Goal: Task Accomplishment & Management: Use online tool/utility

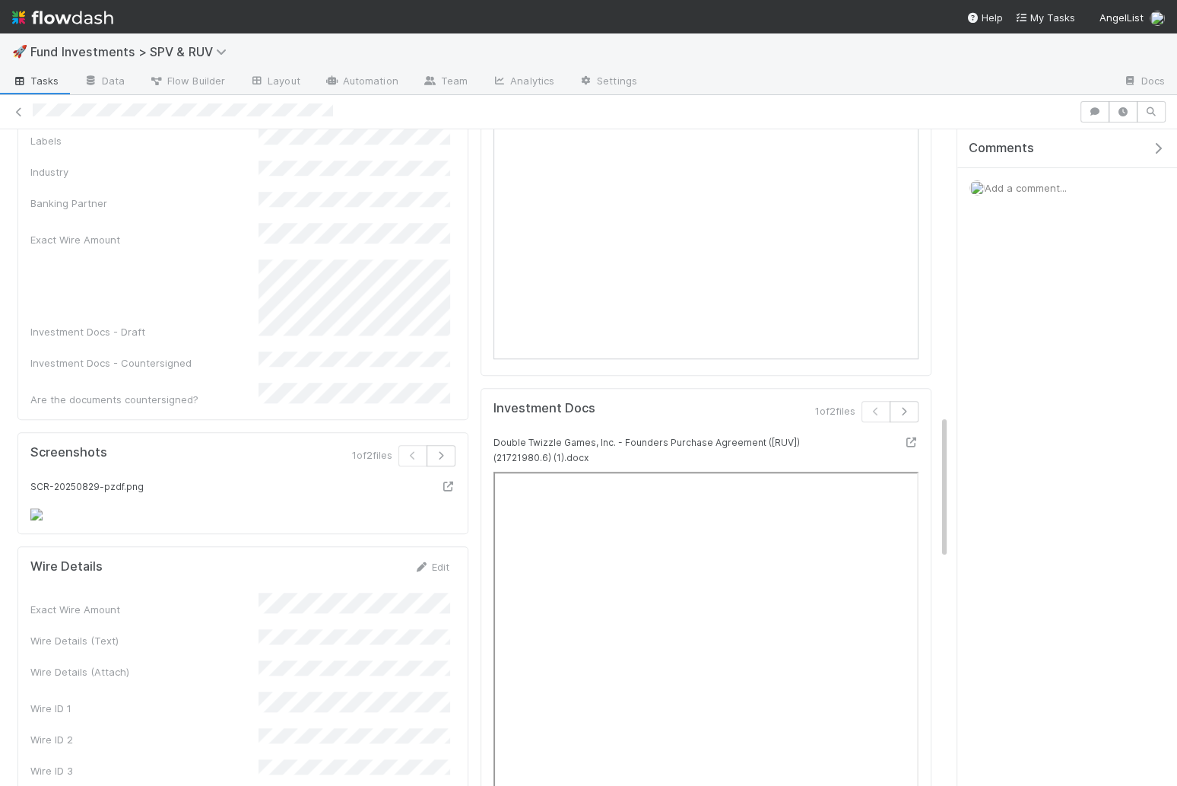
scroll to position [1033, 0]
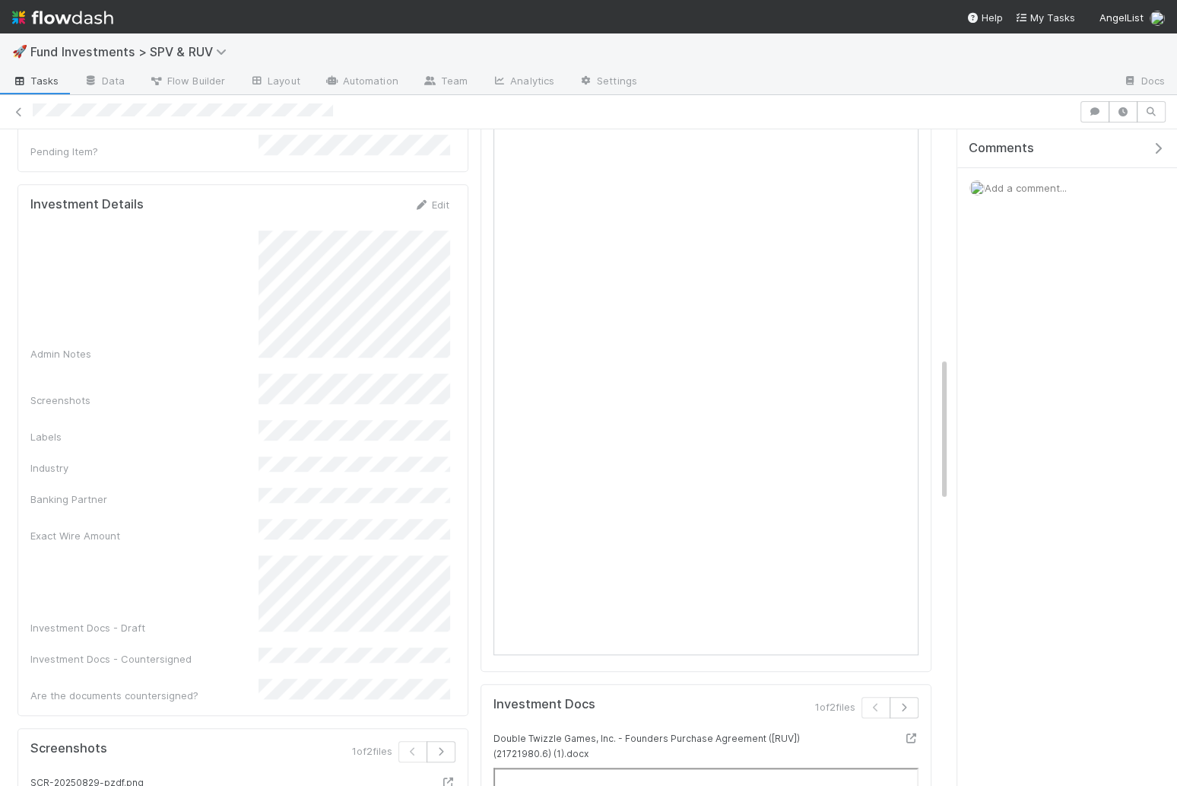
click at [430, 197] on div "Edit" at bounding box center [432, 204] width 36 height 15
click at [430, 198] on link "Edit" at bounding box center [432, 204] width 36 height 12
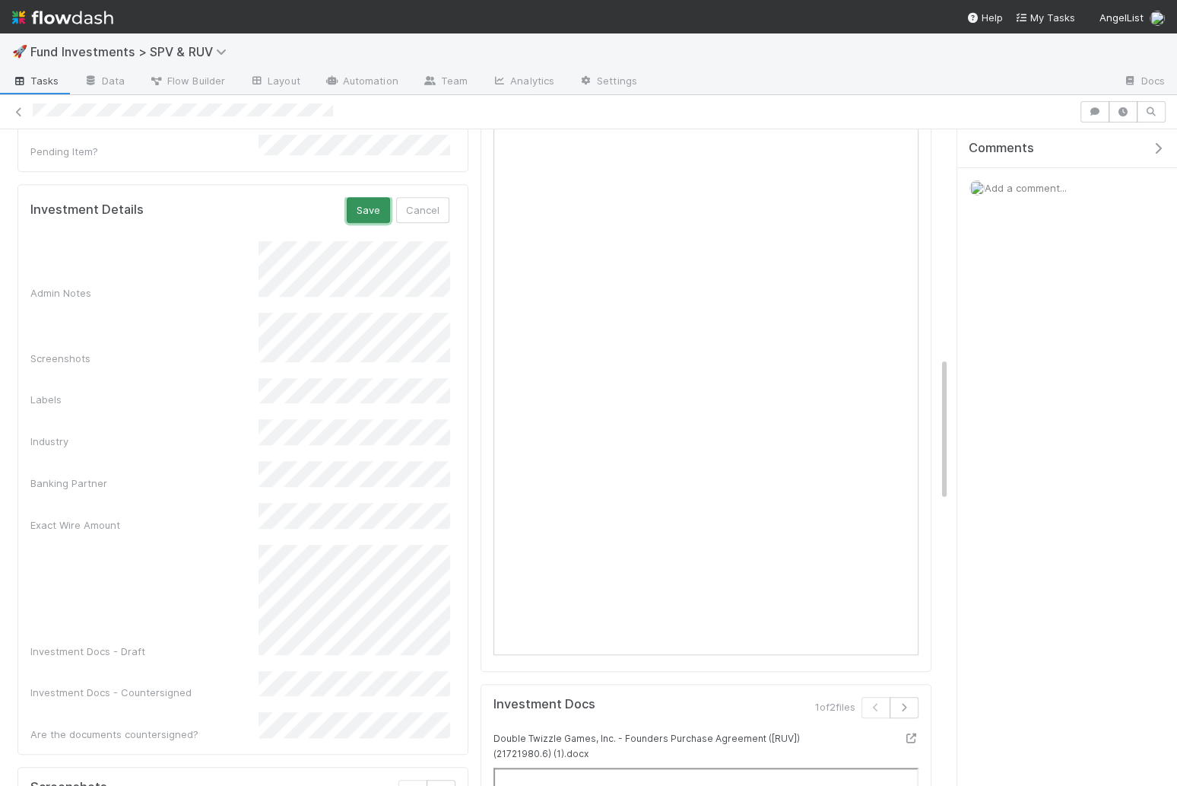
click at [357, 197] on button "Save" at bounding box center [368, 210] width 43 height 26
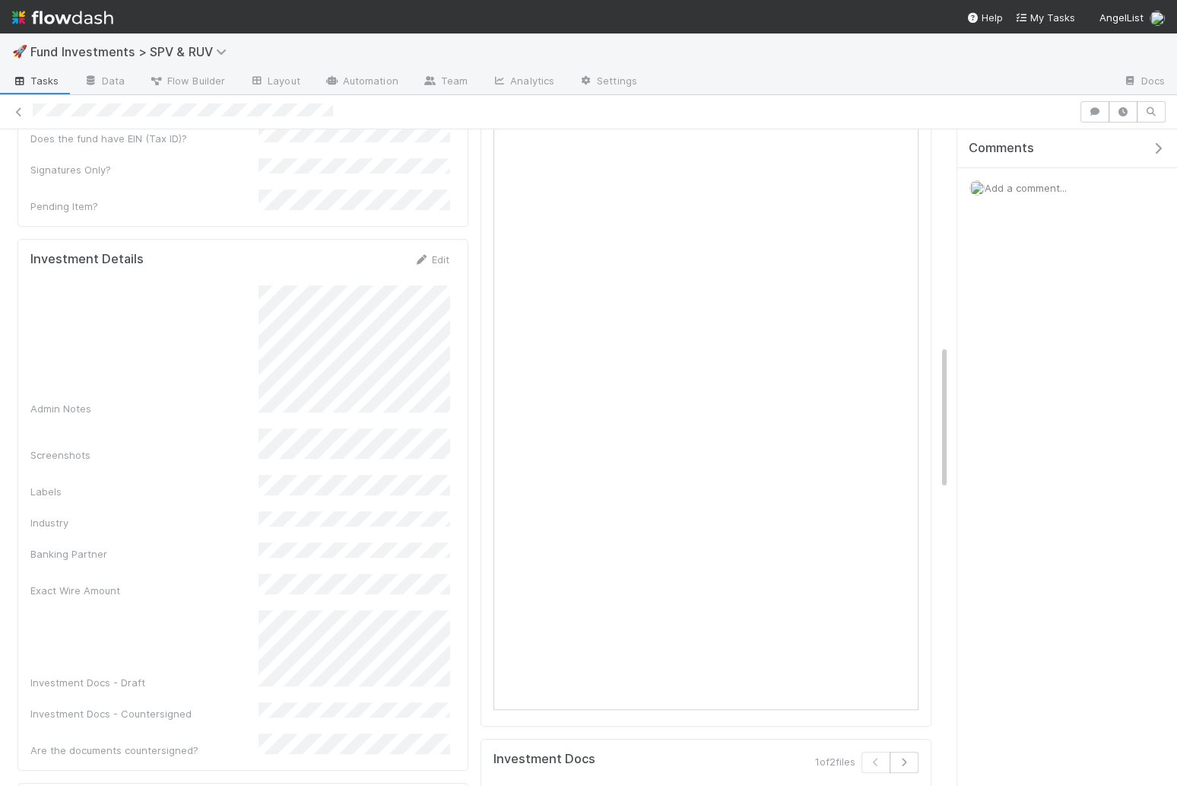
scroll to position [0, 0]
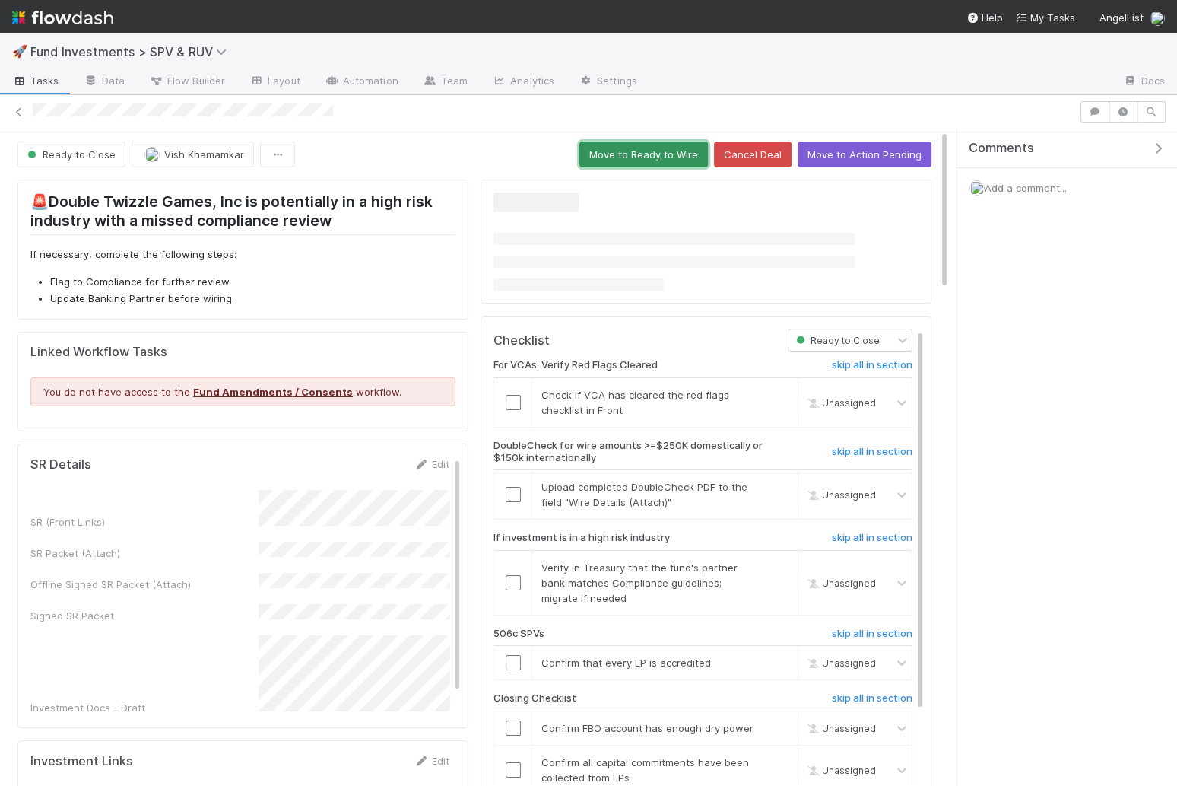
click at [640, 147] on button "Move to Ready to Wire" at bounding box center [644, 154] width 129 height 26
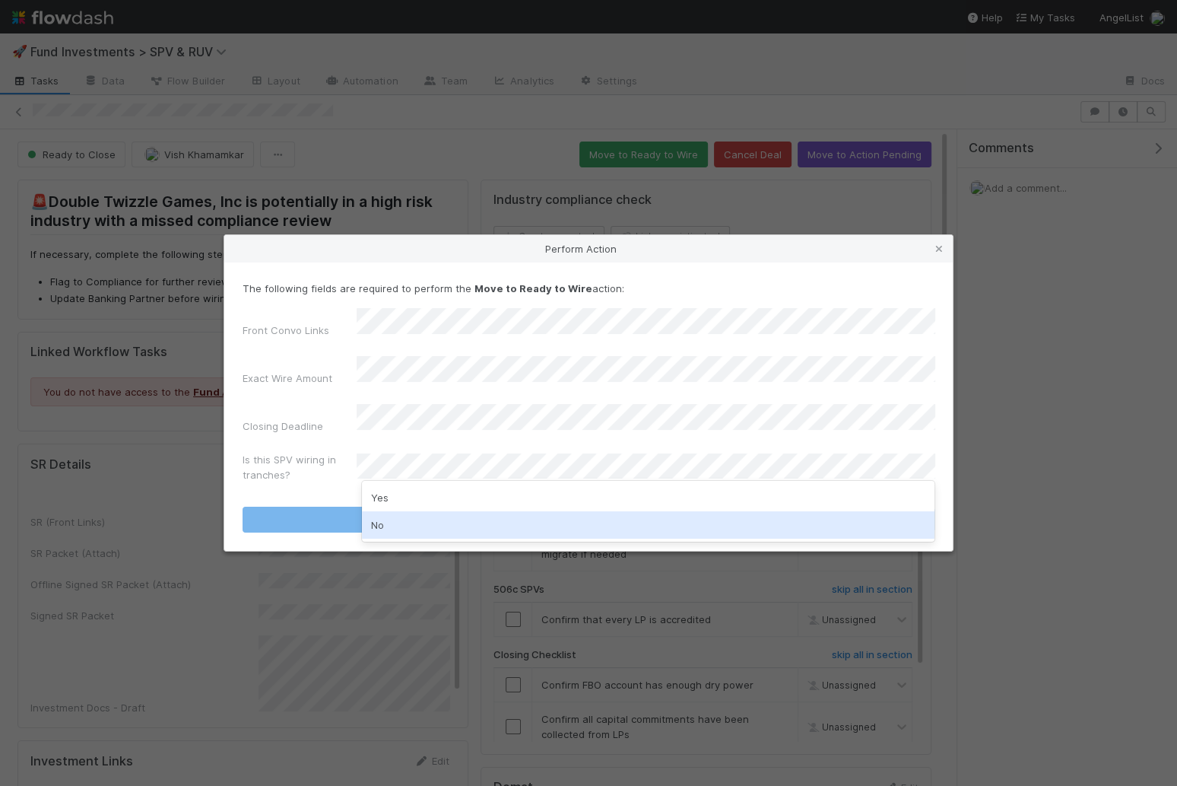
click at [446, 529] on div "No" at bounding box center [648, 524] width 573 height 27
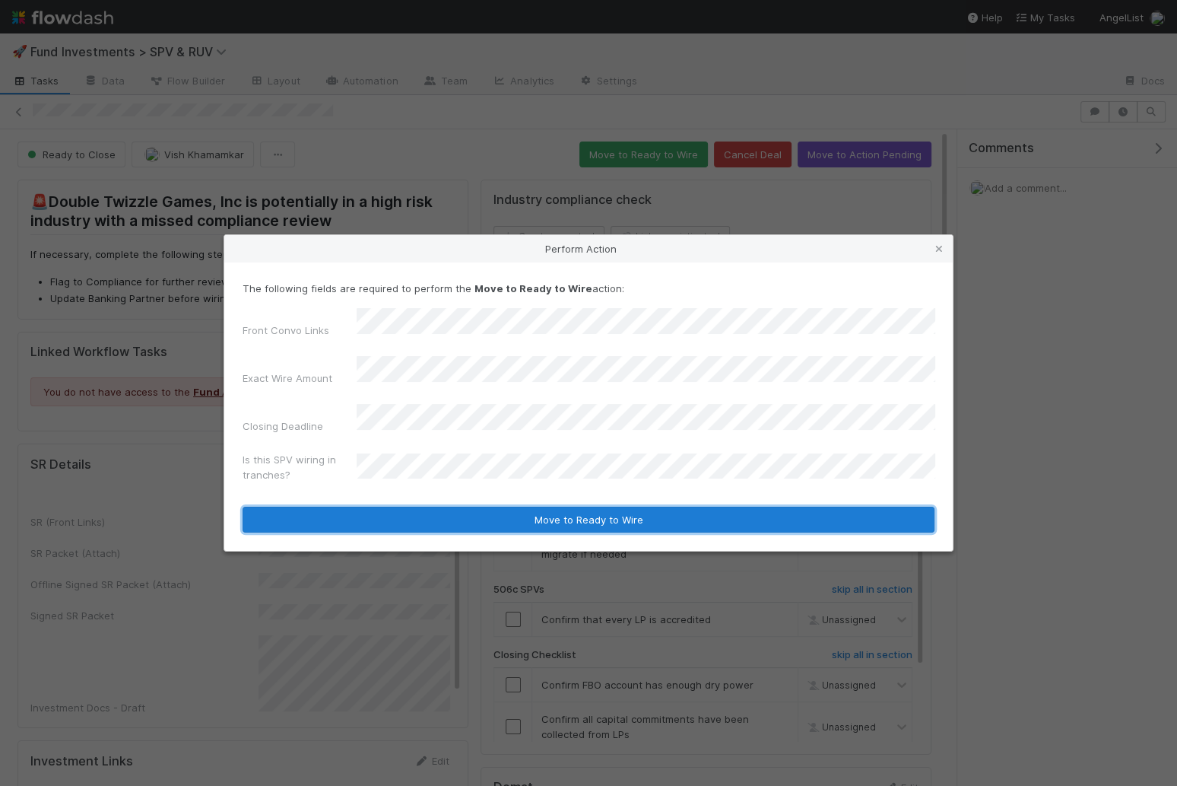
click at [460, 513] on button "Move to Ready to Wire" at bounding box center [589, 520] width 692 height 26
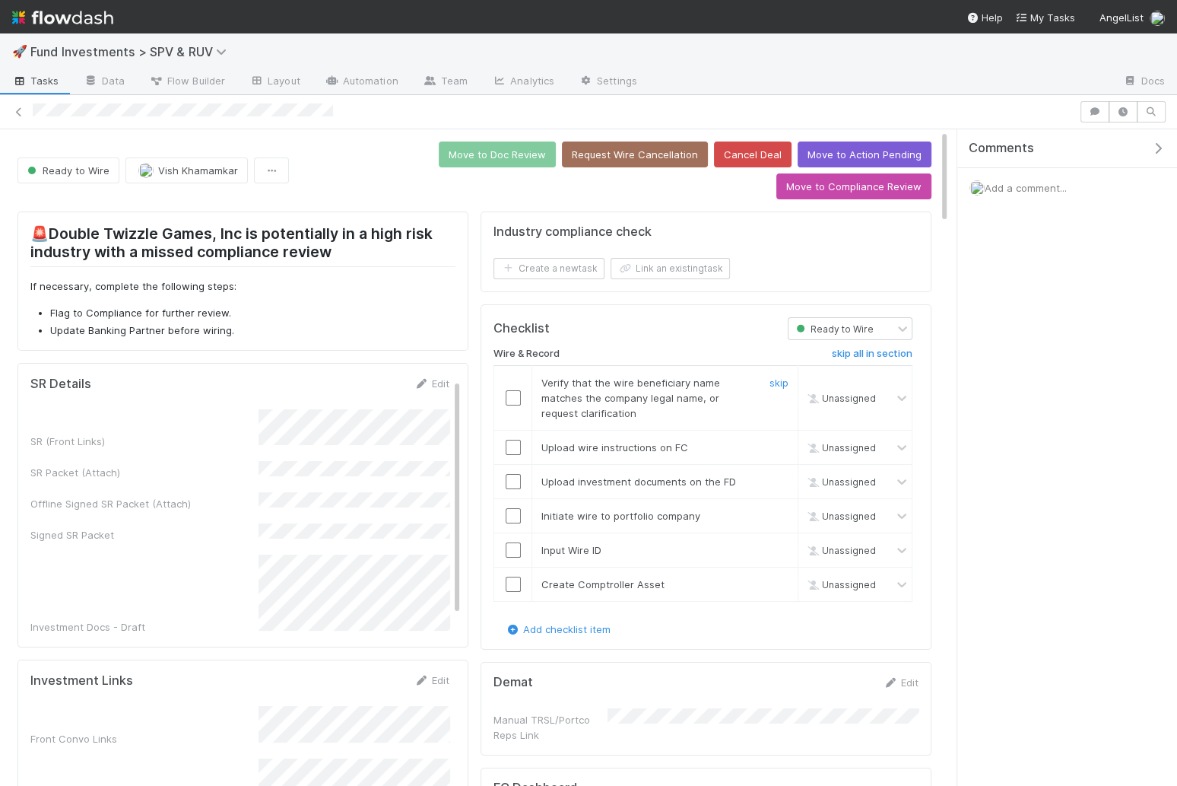
click at [516, 390] on input "checkbox" at bounding box center [513, 397] width 15 height 15
click at [512, 440] on input "checkbox" at bounding box center [513, 447] width 15 height 15
click at [511, 390] on input "checkbox" at bounding box center [513, 397] width 15 height 15
click at [512, 474] on input "checkbox" at bounding box center [513, 481] width 15 height 15
click at [510, 508] on input "checkbox" at bounding box center [513, 515] width 15 height 15
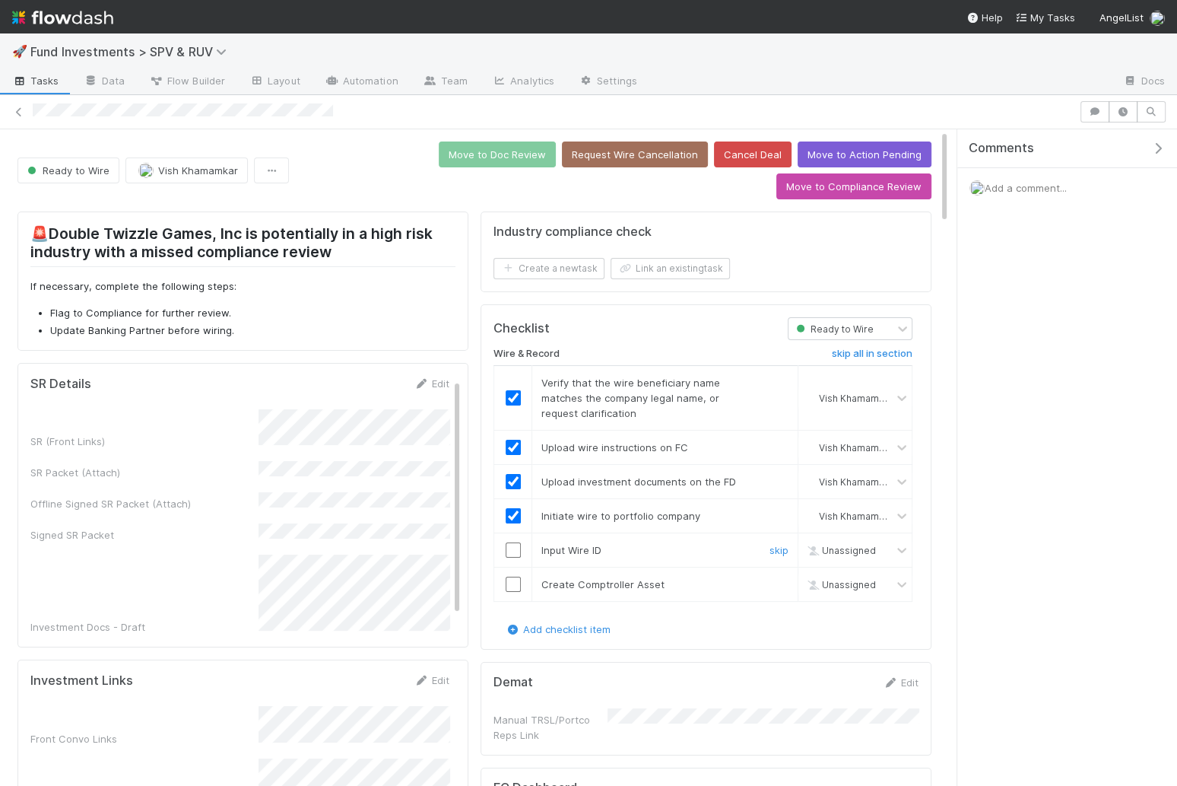
click at [513, 542] on input "checkbox" at bounding box center [513, 549] width 15 height 15
click at [512, 576] on input "checkbox" at bounding box center [513, 583] width 15 height 15
click at [439, 154] on button "Move to Doc Review" at bounding box center [497, 154] width 117 height 26
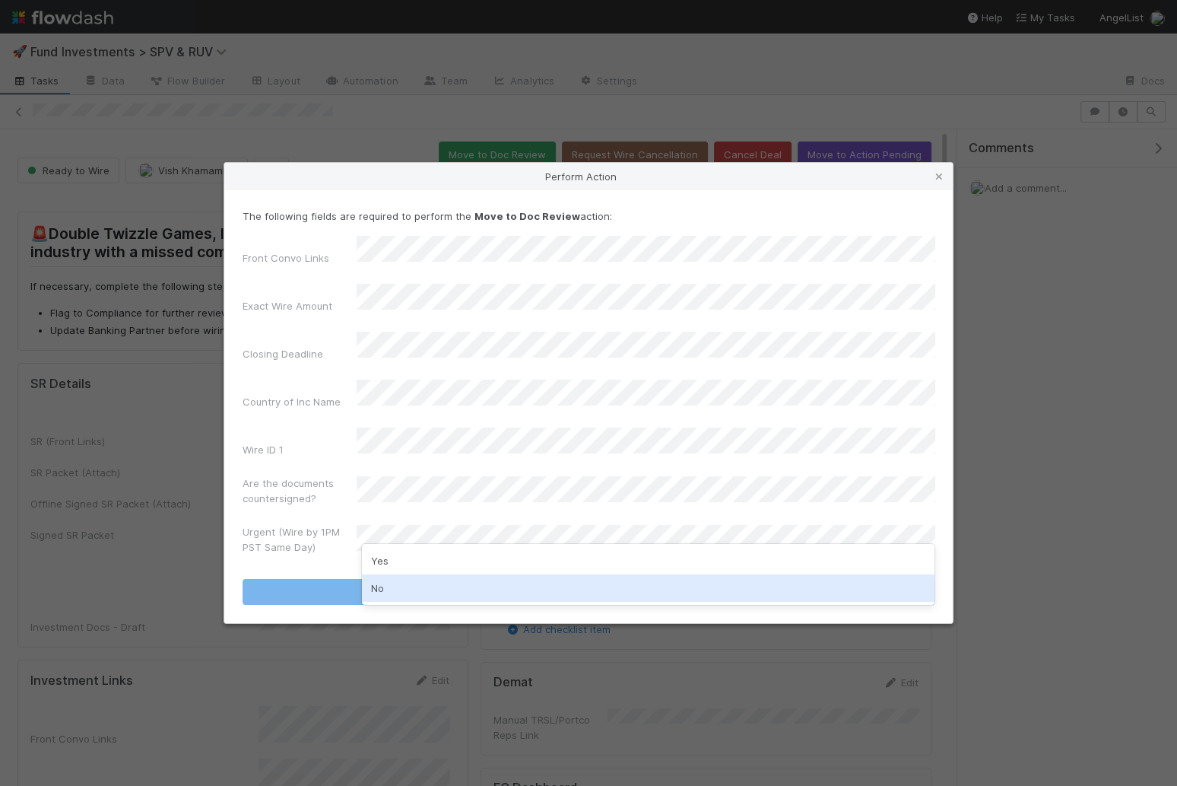
click at [399, 581] on div "No" at bounding box center [648, 587] width 573 height 27
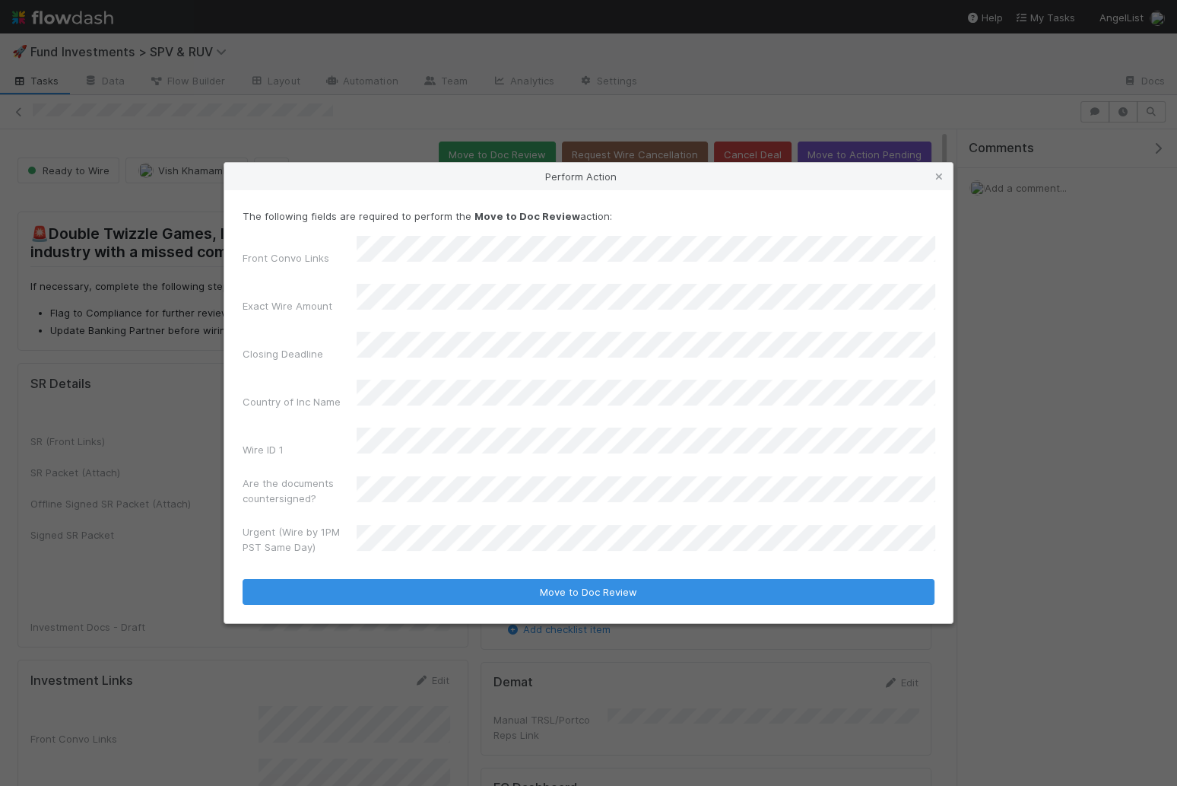
click at [440, 547] on form "The following fields are required to perform the Move to Doc Review action: Fro…" at bounding box center [589, 406] width 692 height 396
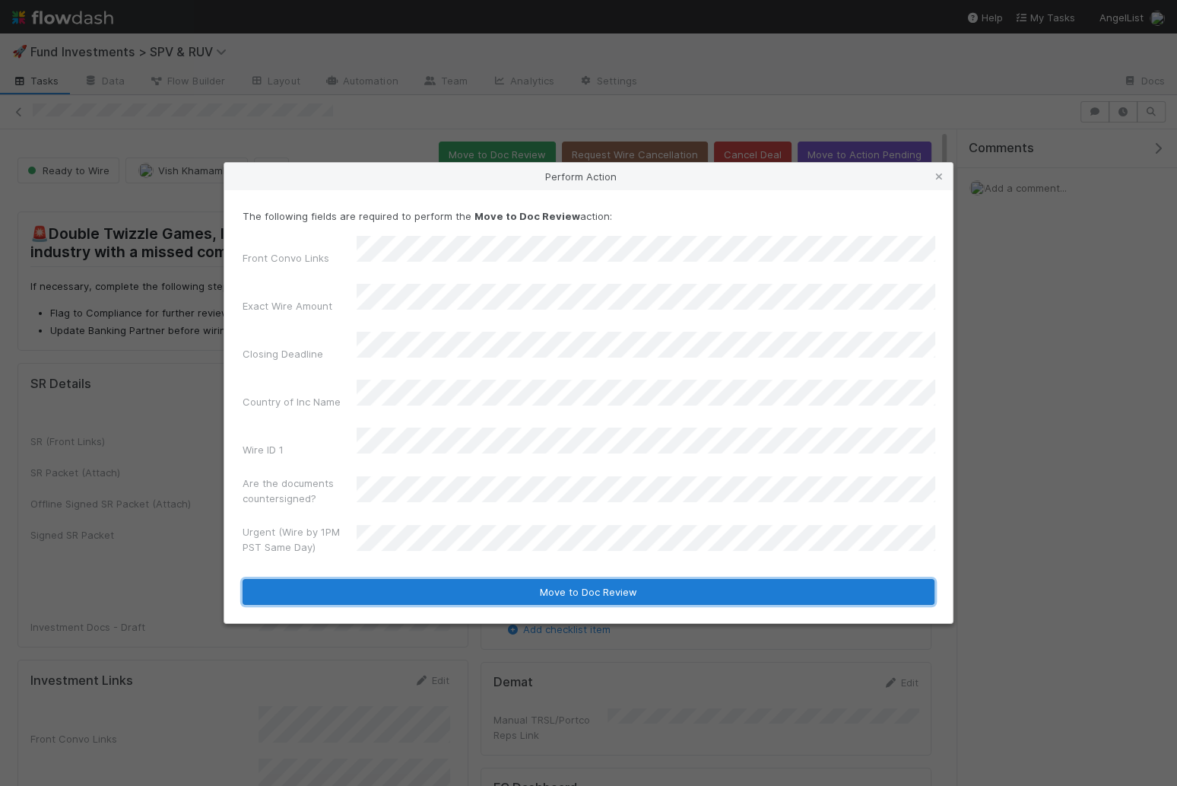
click at [440, 579] on button "Move to Doc Review" at bounding box center [589, 592] width 692 height 26
